Goal: Navigation & Orientation: Find specific page/section

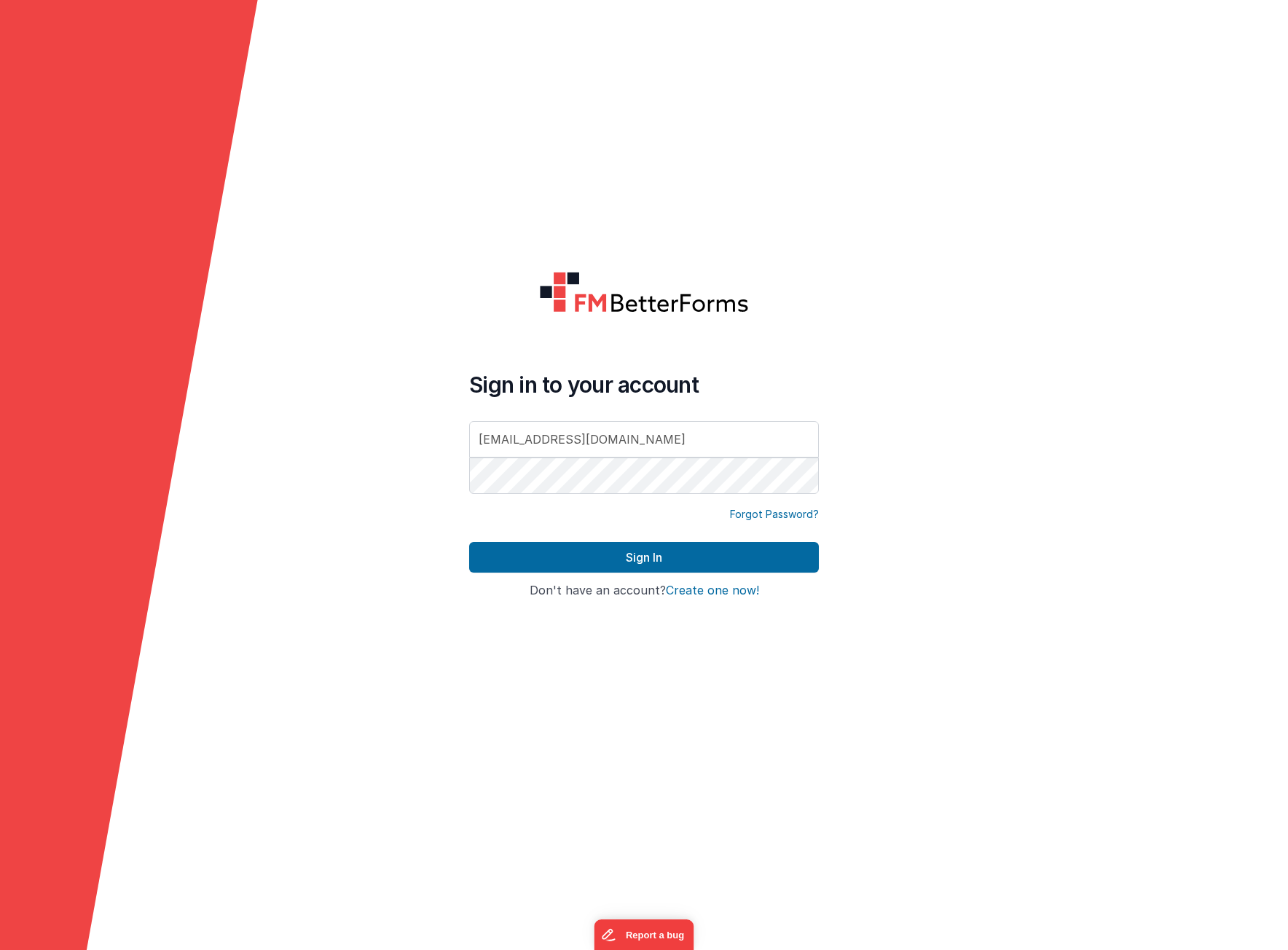
type input "[EMAIL_ADDRESS][DOMAIN_NAME]"
click at [656, 552] on button "Sign In" at bounding box center [644, 557] width 350 height 30
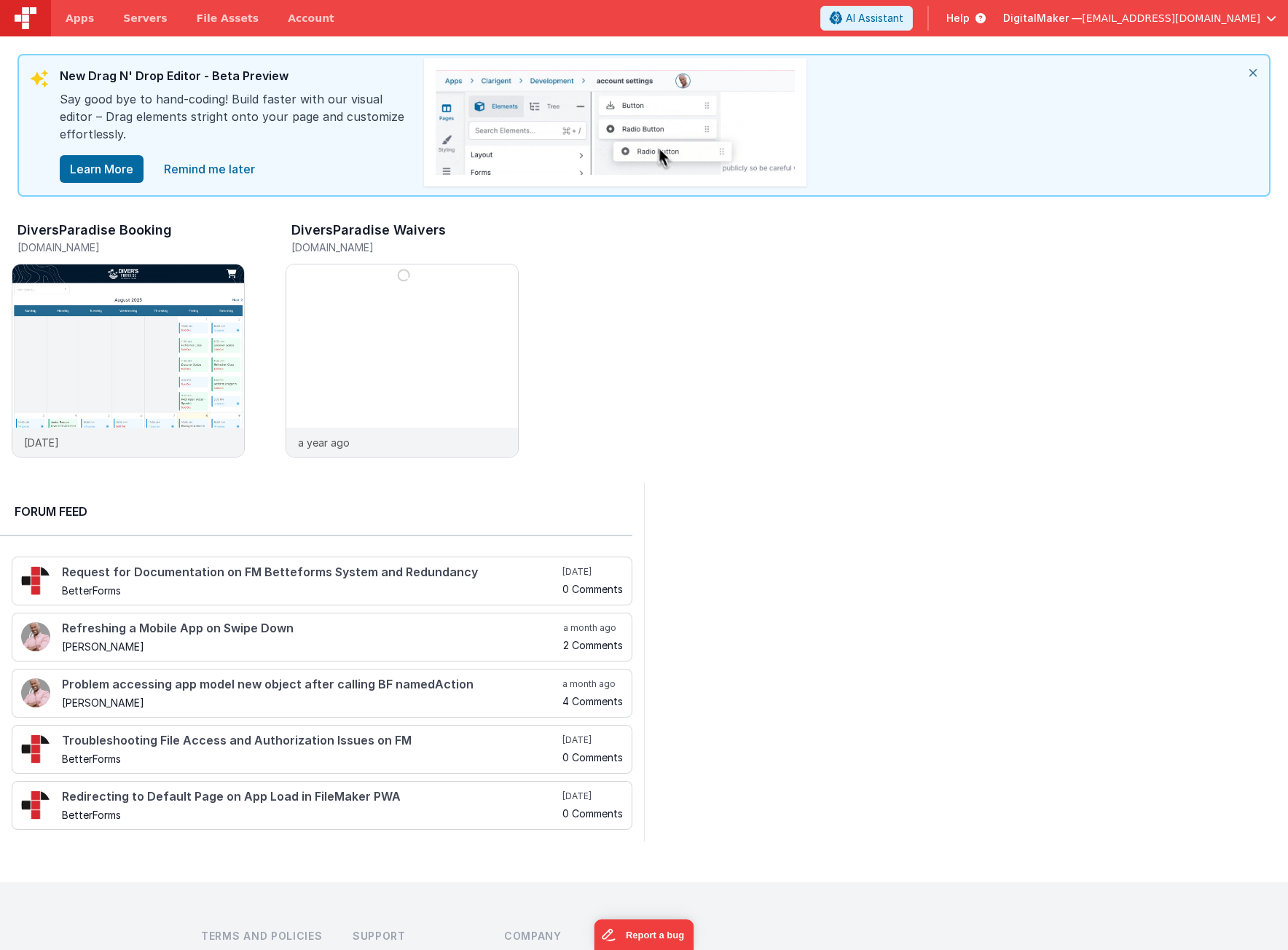
click at [1251, 71] on icon "close" at bounding box center [1252, 73] width 32 height 35
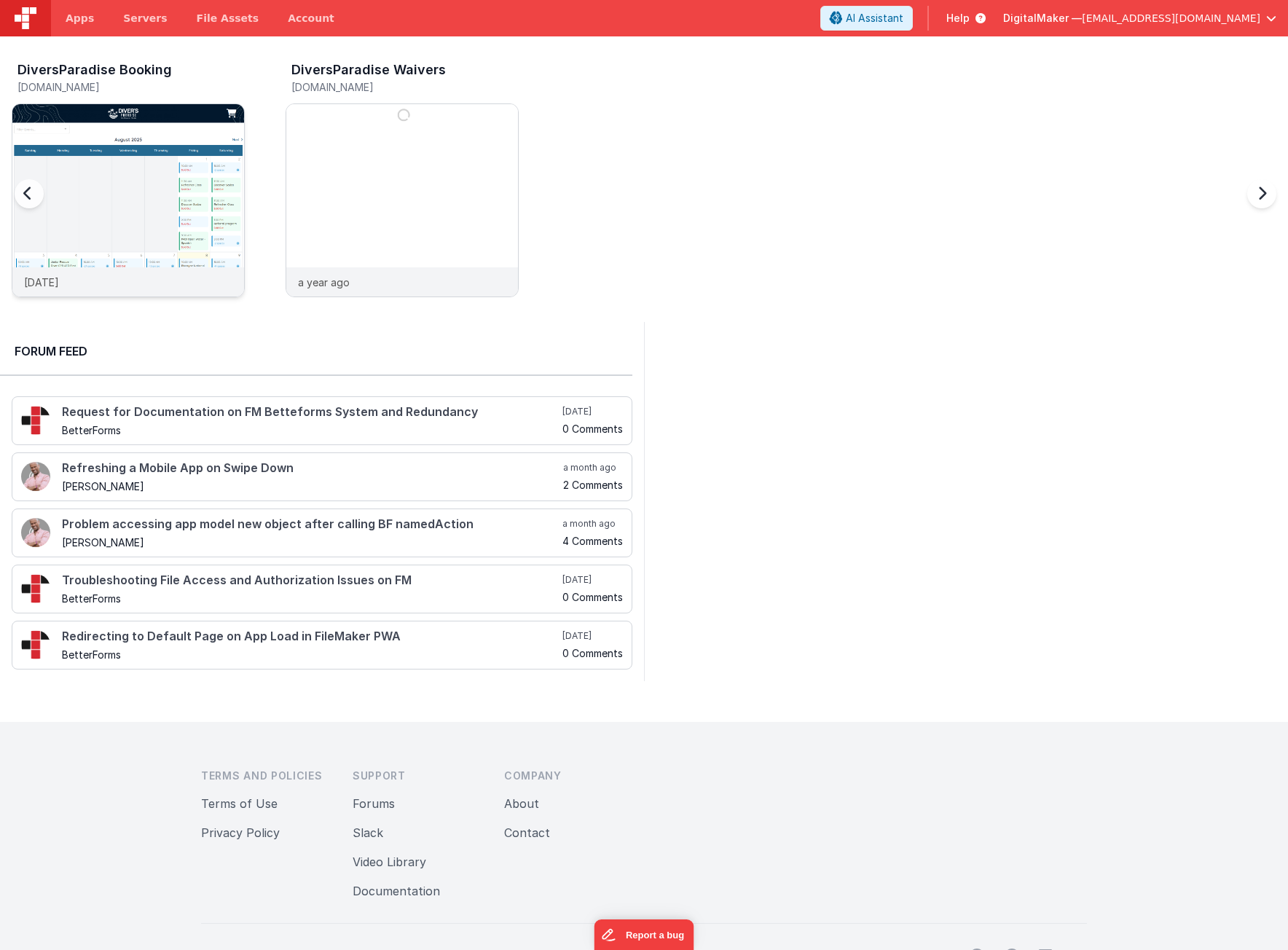
click at [194, 185] on img at bounding box center [128, 219] width 231 height 231
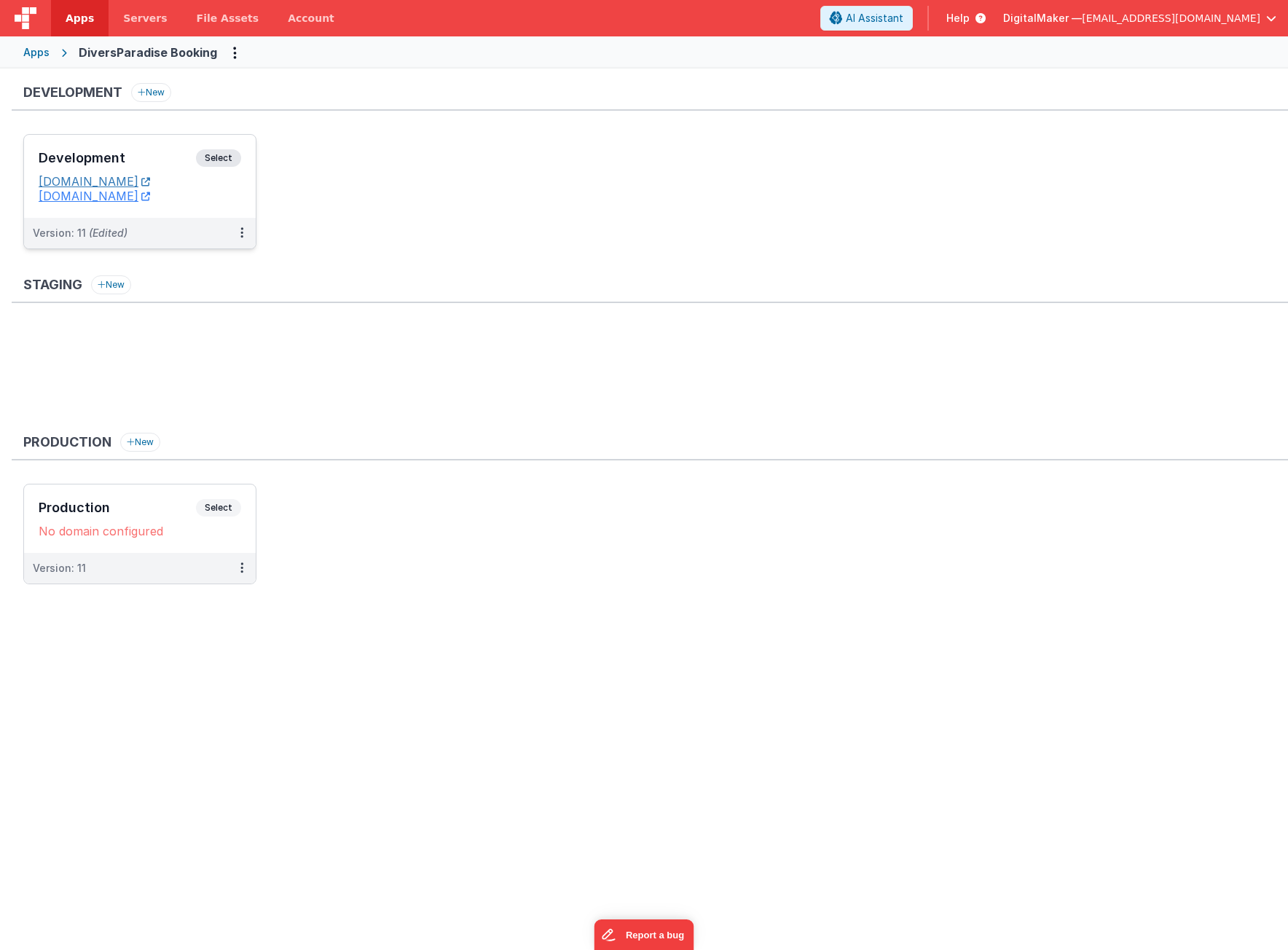
click at [150, 184] on link "[DOMAIN_NAME]" at bounding box center [94, 181] width 112 height 15
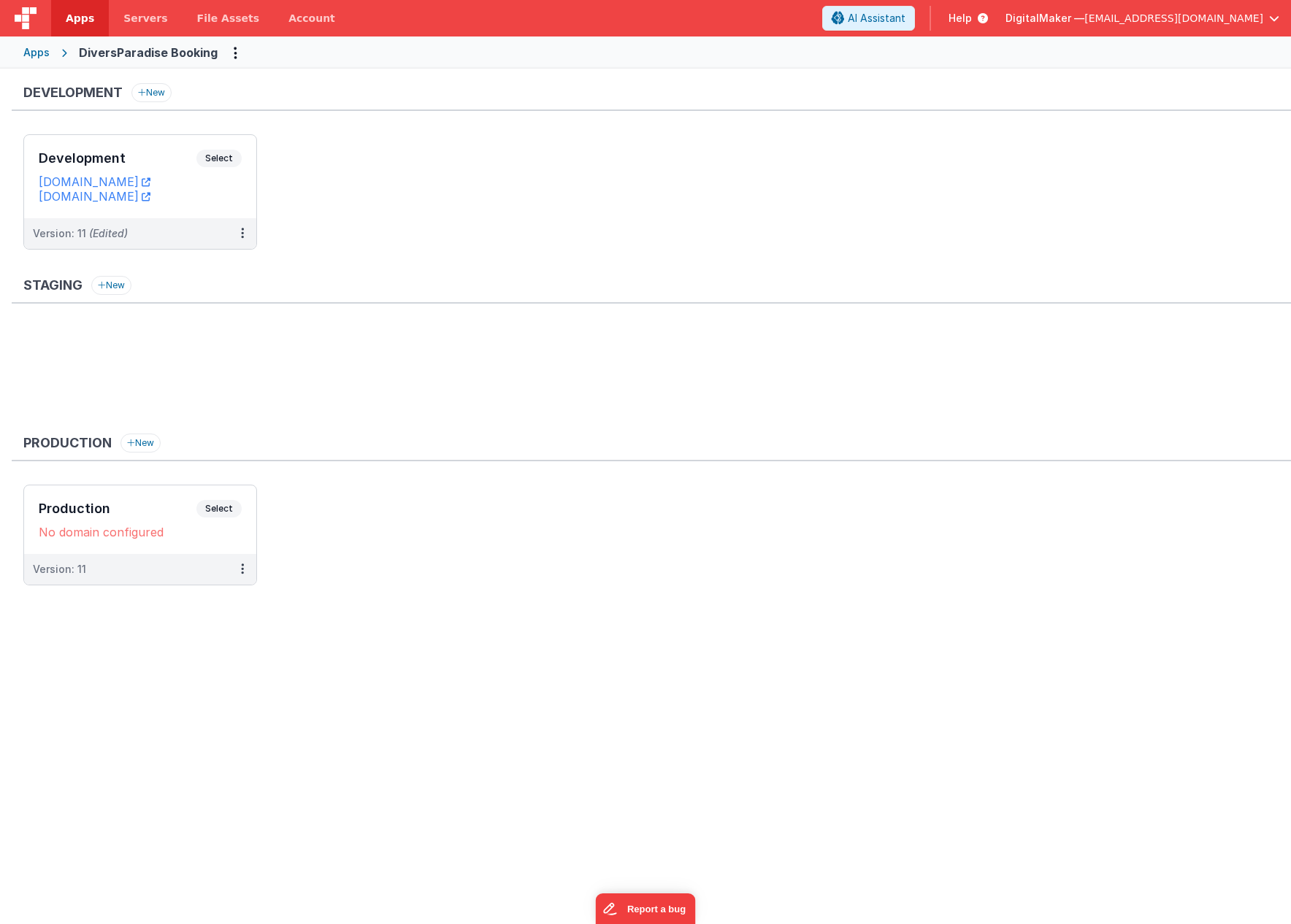
click at [43, 53] on div "Apps" at bounding box center [37, 52] width 27 height 15
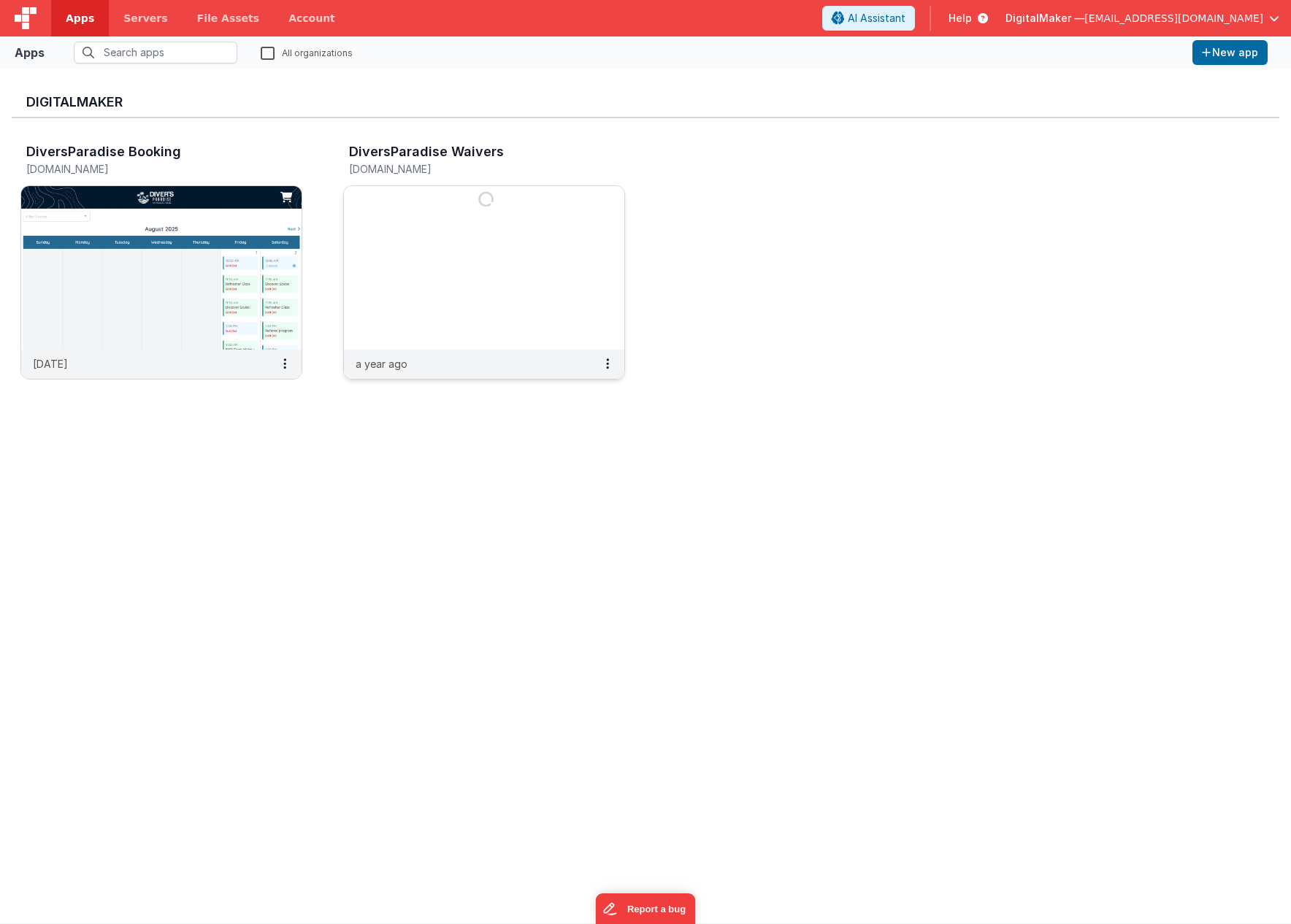
click at [453, 260] on img at bounding box center [484, 267] width 280 height 164
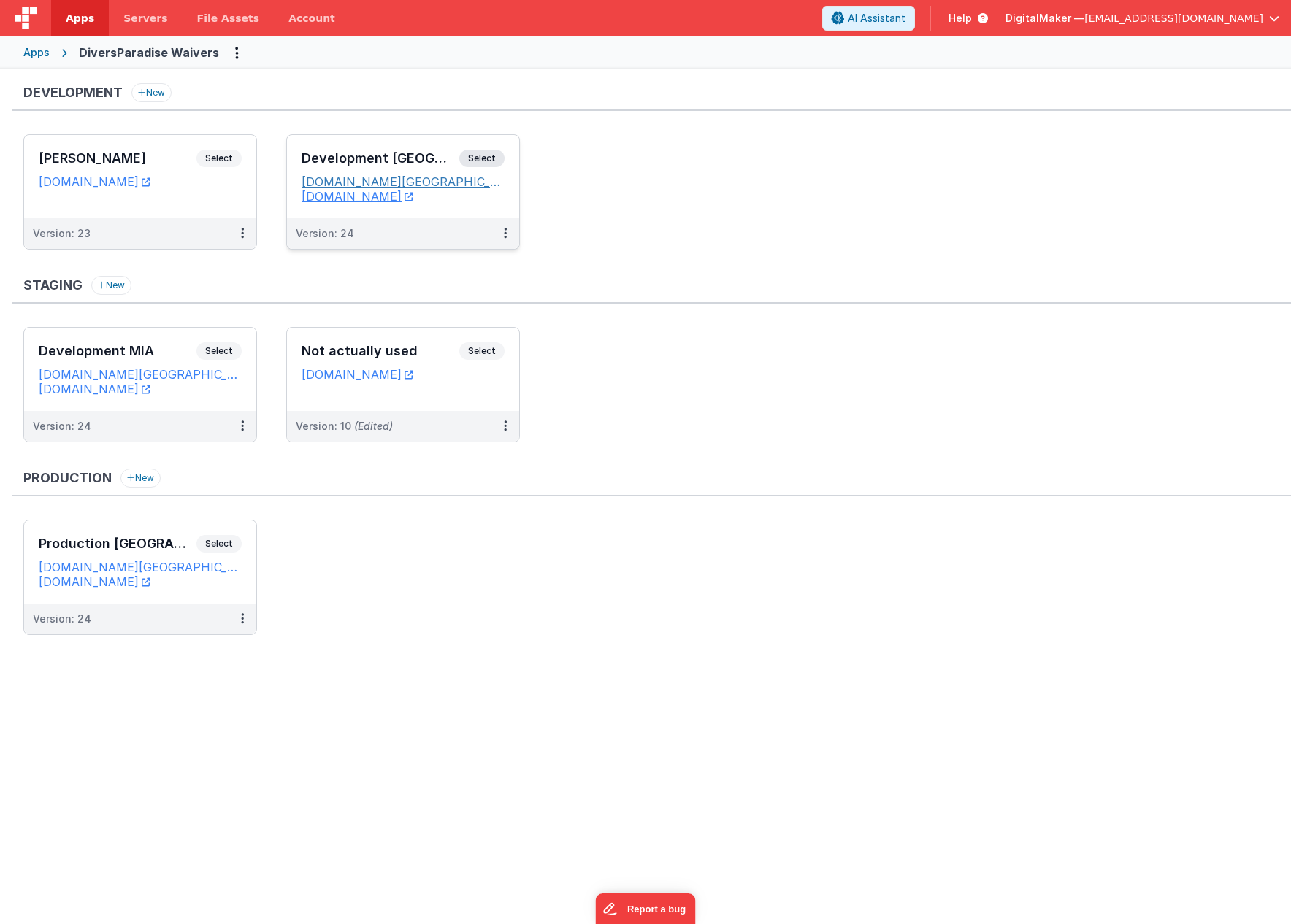
click at [361, 184] on link "[DOMAIN_NAME][GEOGRAPHIC_DATA]" at bounding box center [403, 181] width 203 height 15
click at [111, 566] on link "[DOMAIN_NAME][GEOGRAPHIC_DATA]" at bounding box center [140, 567] width 203 height 15
click at [34, 45] on div "Apps" at bounding box center [37, 52] width 27 height 15
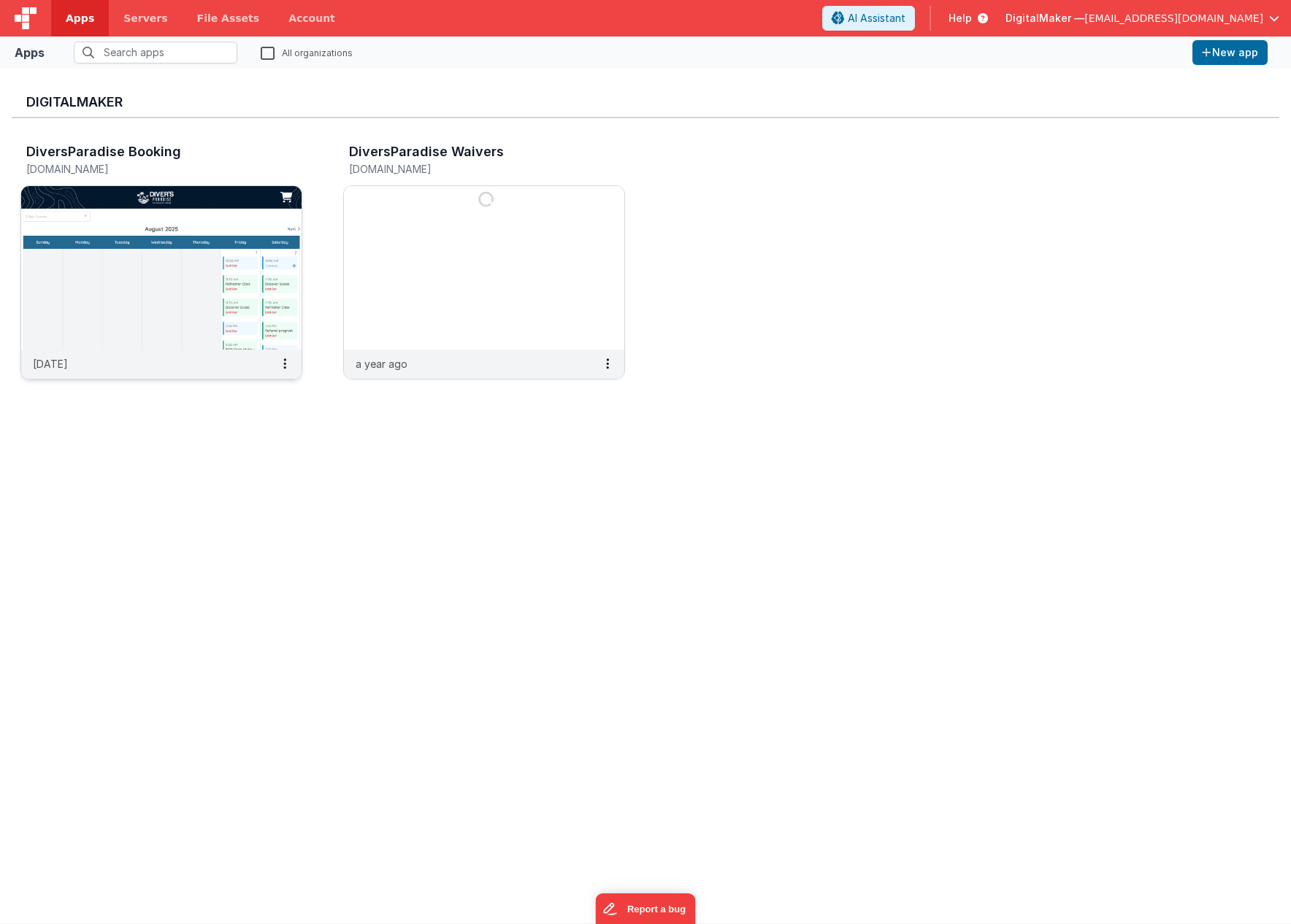
click at [171, 267] on img at bounding box center [161, 267] width 280 height 164
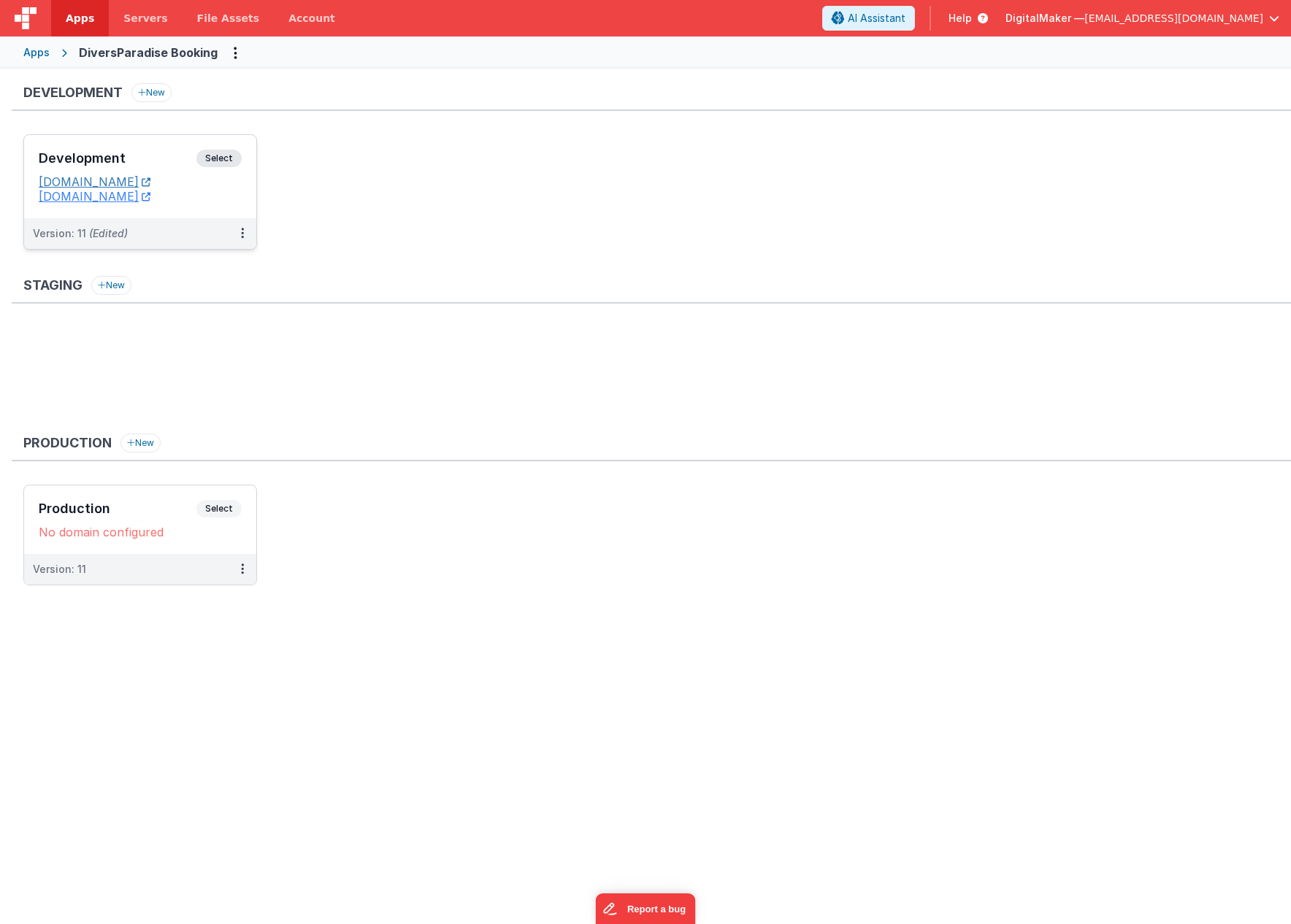
click at [115, 181] on link "[DOMAIN_NAME]" at bounding box center [94, 181] width 112 height 15
